Goal: Register for event/course

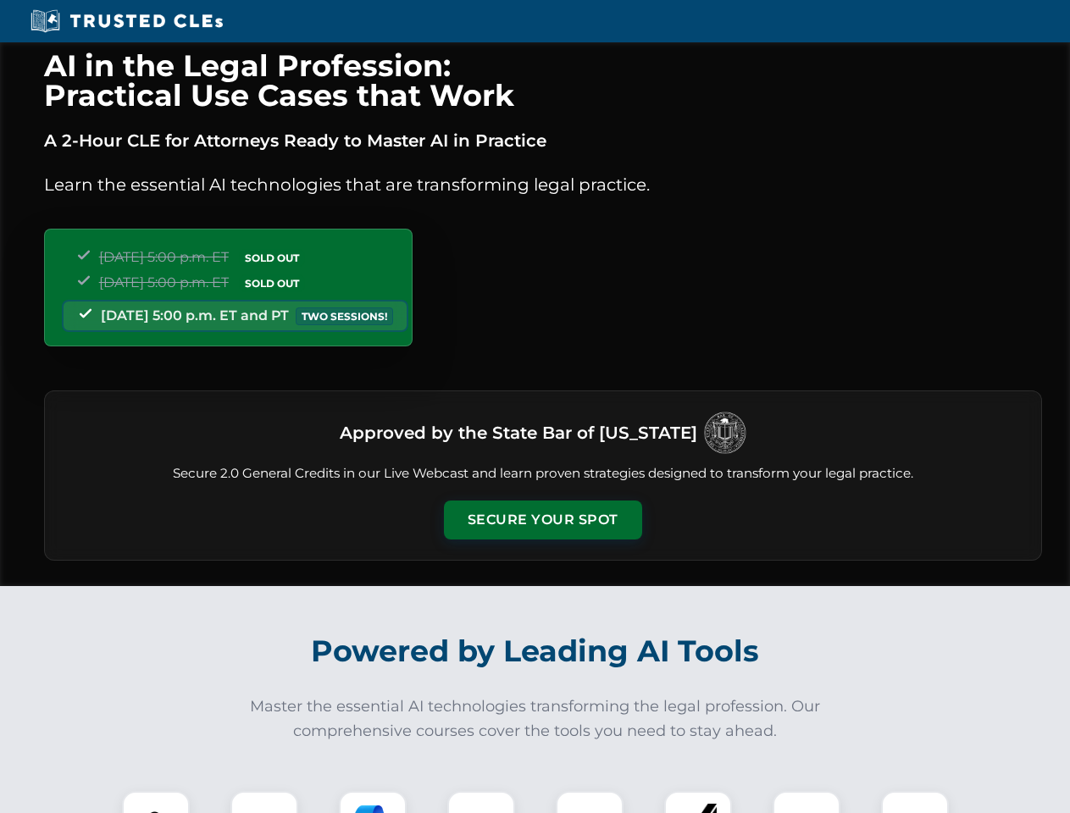
click at [542, 520] on button "Secure Your Spot" at bounding box center [543, 520] width 198 height 39
click at [156, 802] on img at bounding box center [155, 825] width 49 height 49
